Goal: Task Accomplishment & Management: Use online tool/utility

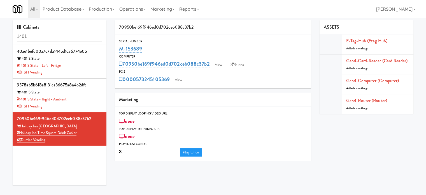
click at [58, 36] on input "1401" at bounding box center [59, 36] width 85 height 10
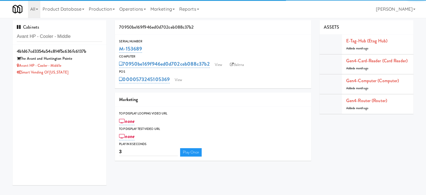
type input "Avant HP - Cooler - Middle"
click at [84, 63] on div "Avant HP - Cooler - Middle" at bounding box center [59, 65] width 85 height 7
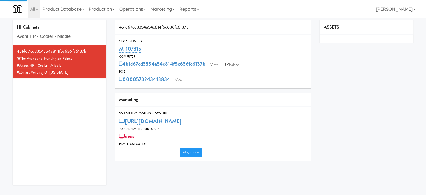
type input "3"
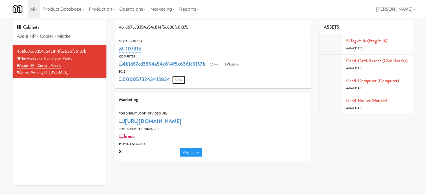
drag, startPoint x: 178, startPoint y: 80, endPoint x: 178, endPoint y: 76, distance: 4.8
click at [178, 80] on link "View" at bounding box center [178, 80] width 13 height 8
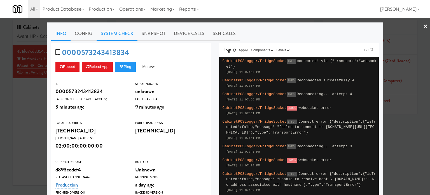
click at [115, 34] on link "System Check" at bounding box center [117, 34] width 41 height 14
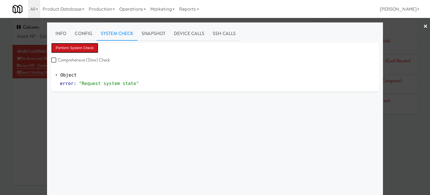
click at [82, 47] on button "Perform System Check" at bounding box center [74, 48] width 47 height 10
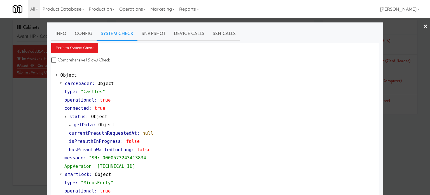
click at [24, 111] on div at bounding box center [215, 97] width 430 height 195
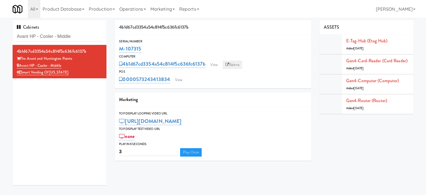
click at [234, 64] on link "Balena" at bounding box center [233, 65] width 20 height 8
